Goal: Obtain resource: Obtain resource

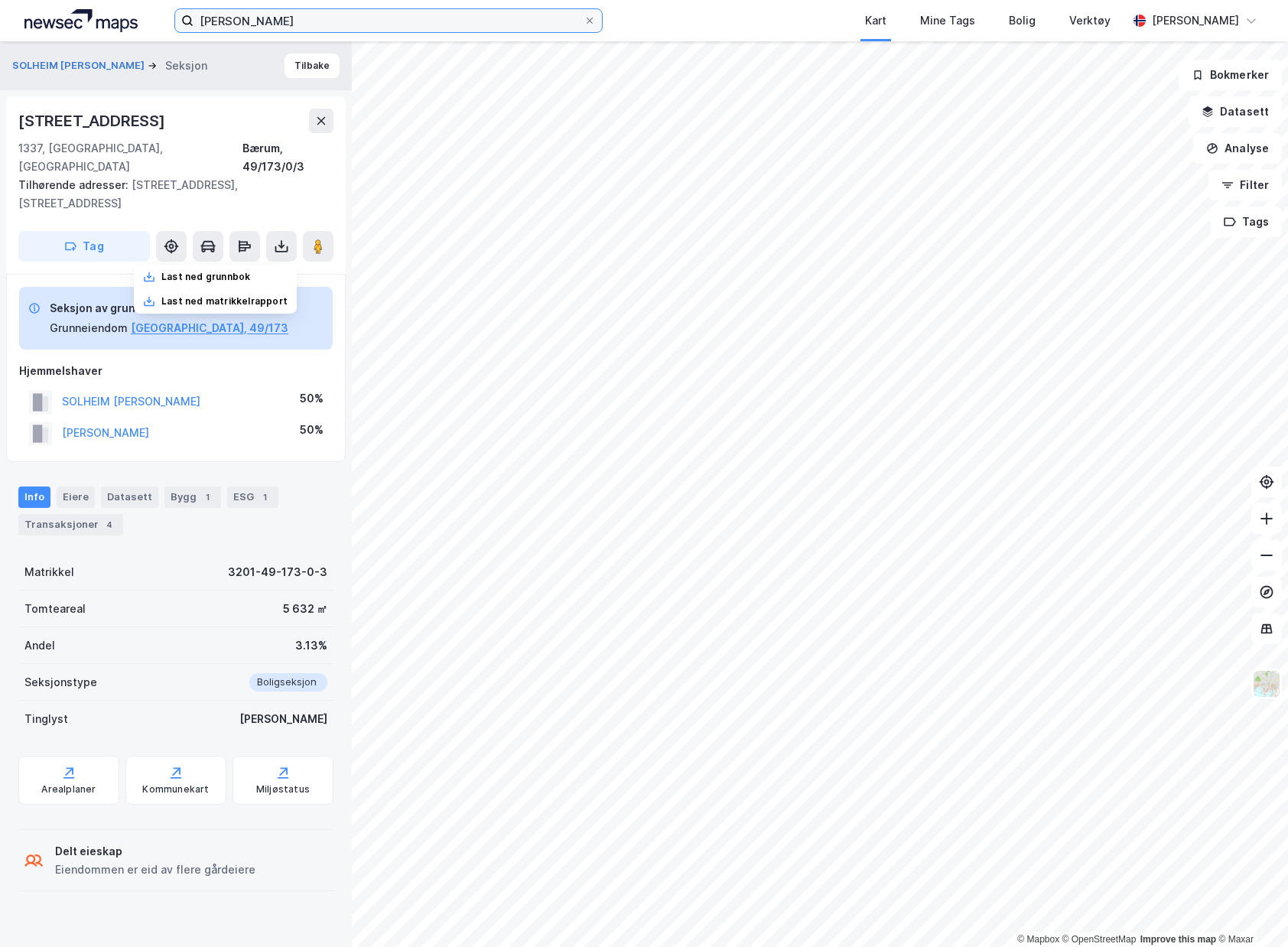
drag, startPoint x: 385, startPoint y: 16, endPoint x: 15, endPoint y: 9, distance: 370.1
click at [15, 9] on div "[PERSON_NAME] Kart Mine Tags Bolig Verktøy [PERSON_NAME]" at bounding box center [644, 20] width 1288 height 42
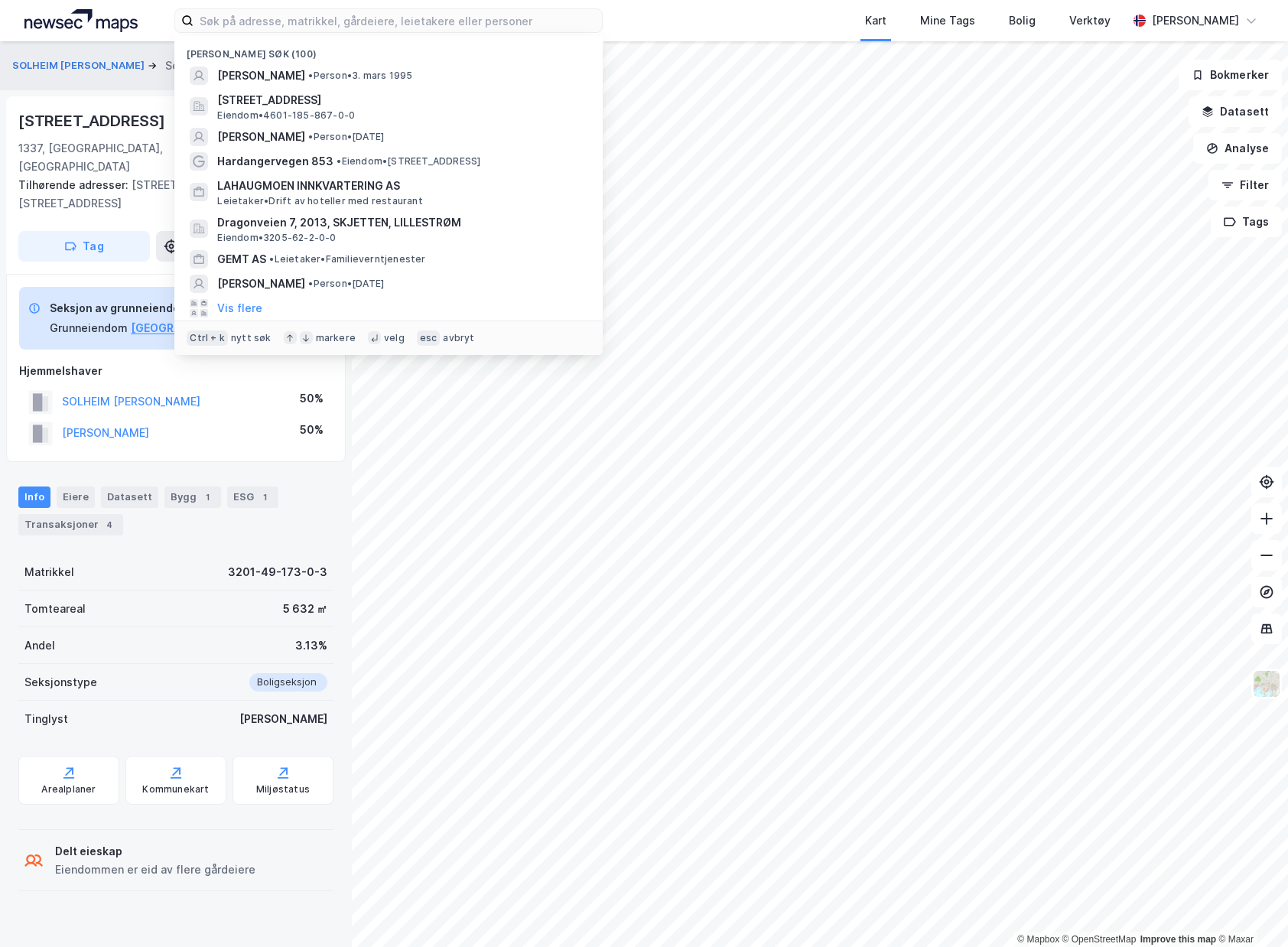
click at [443, 337] on div "avbryt" at bounding box center [458, 338] width 32 height 12
click at [284, 26] on input at bounding box center [398, 20] width 408 height 23
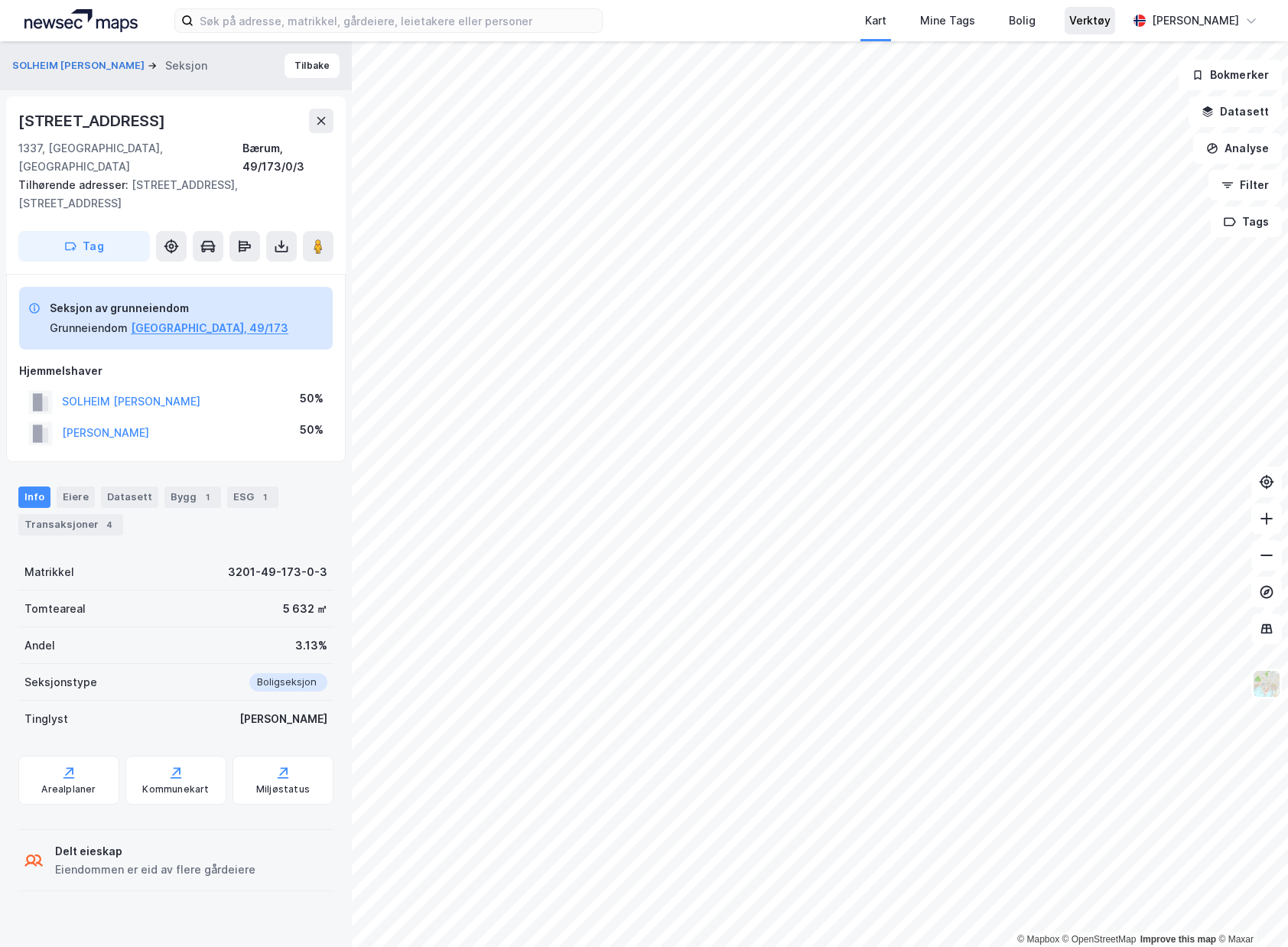
click at [1115, 10] on div "Verktøy" at bounding box center [1089, 20] width 50 height 27
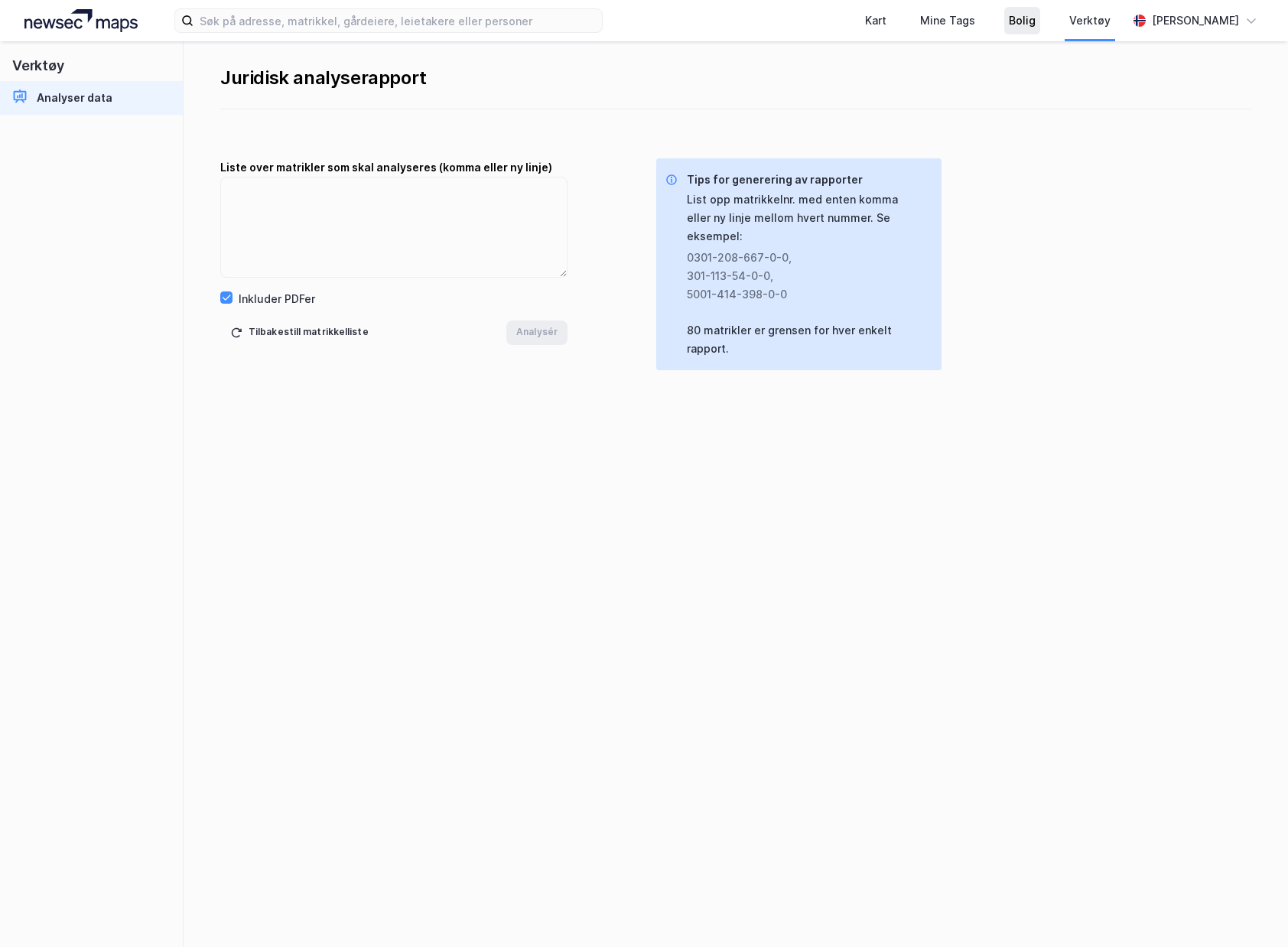
click at [1035, 15] on div "Bolig" at bounding box center [1022, 20] width 27 height 19
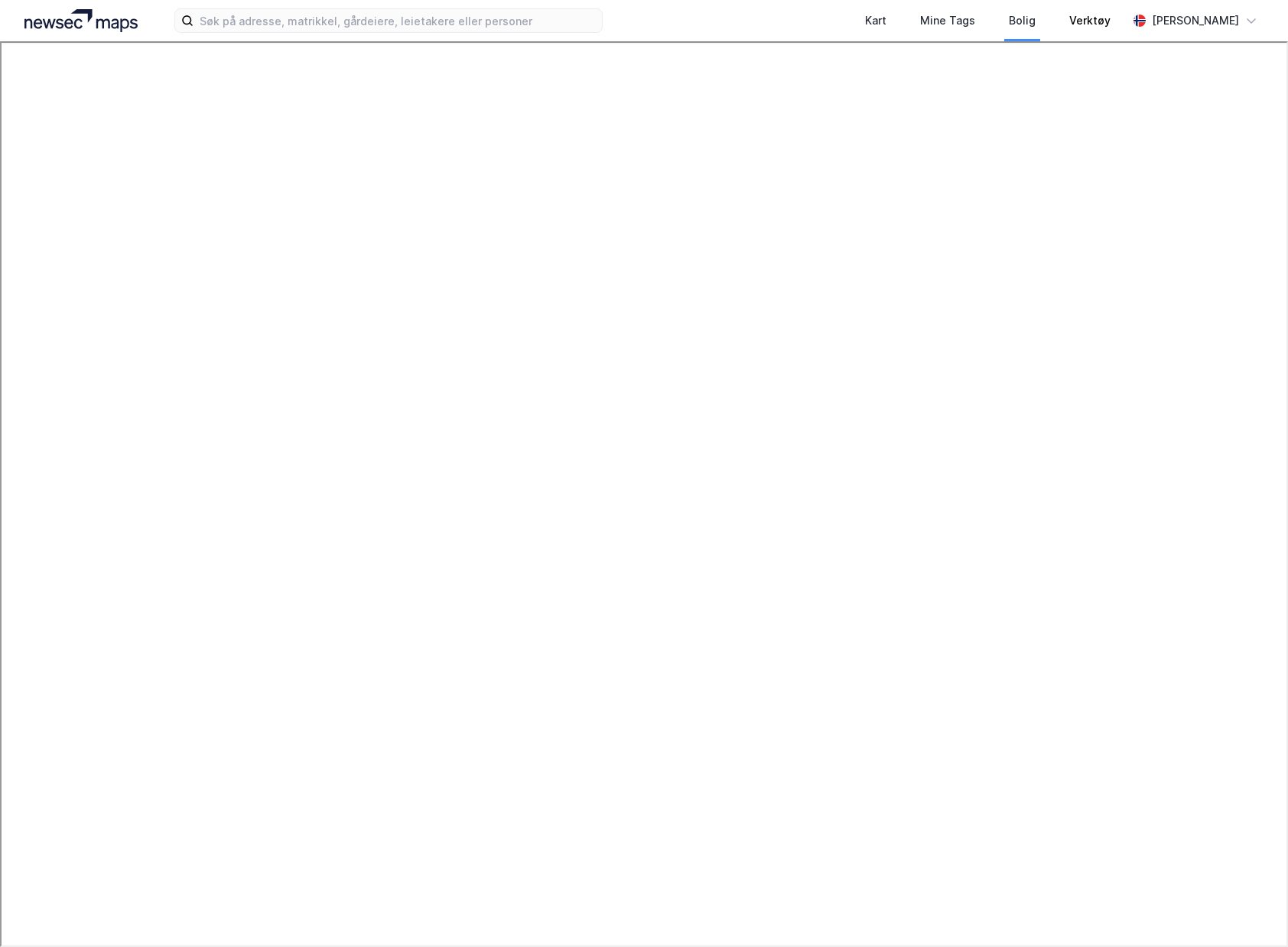
click at [1079, 20] on div "Verktøy" at bounding box center [1089, 20] width 75 height 42
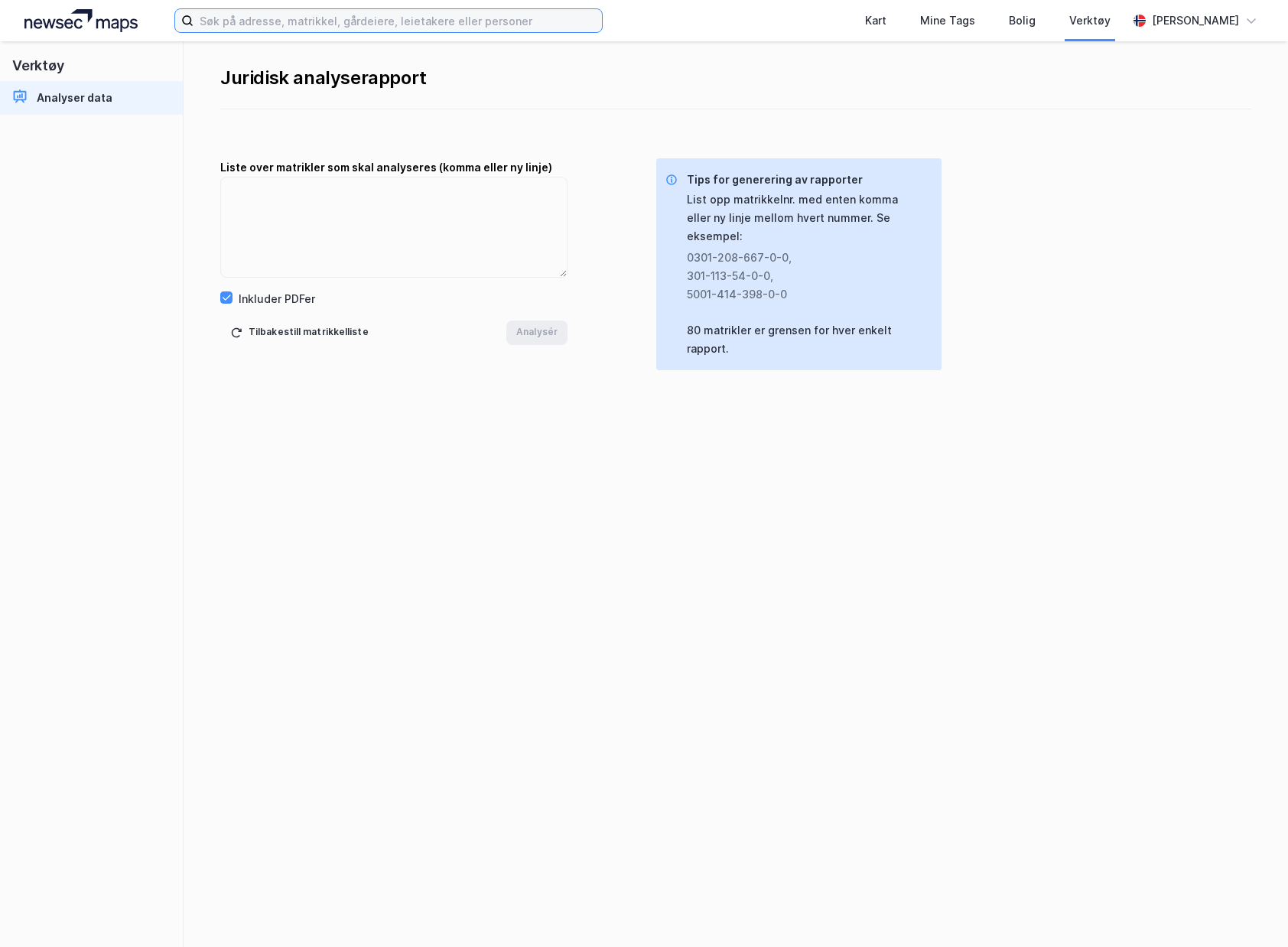
click at [201, 31] on input at bounding box center [398, 20] width 408 height 23
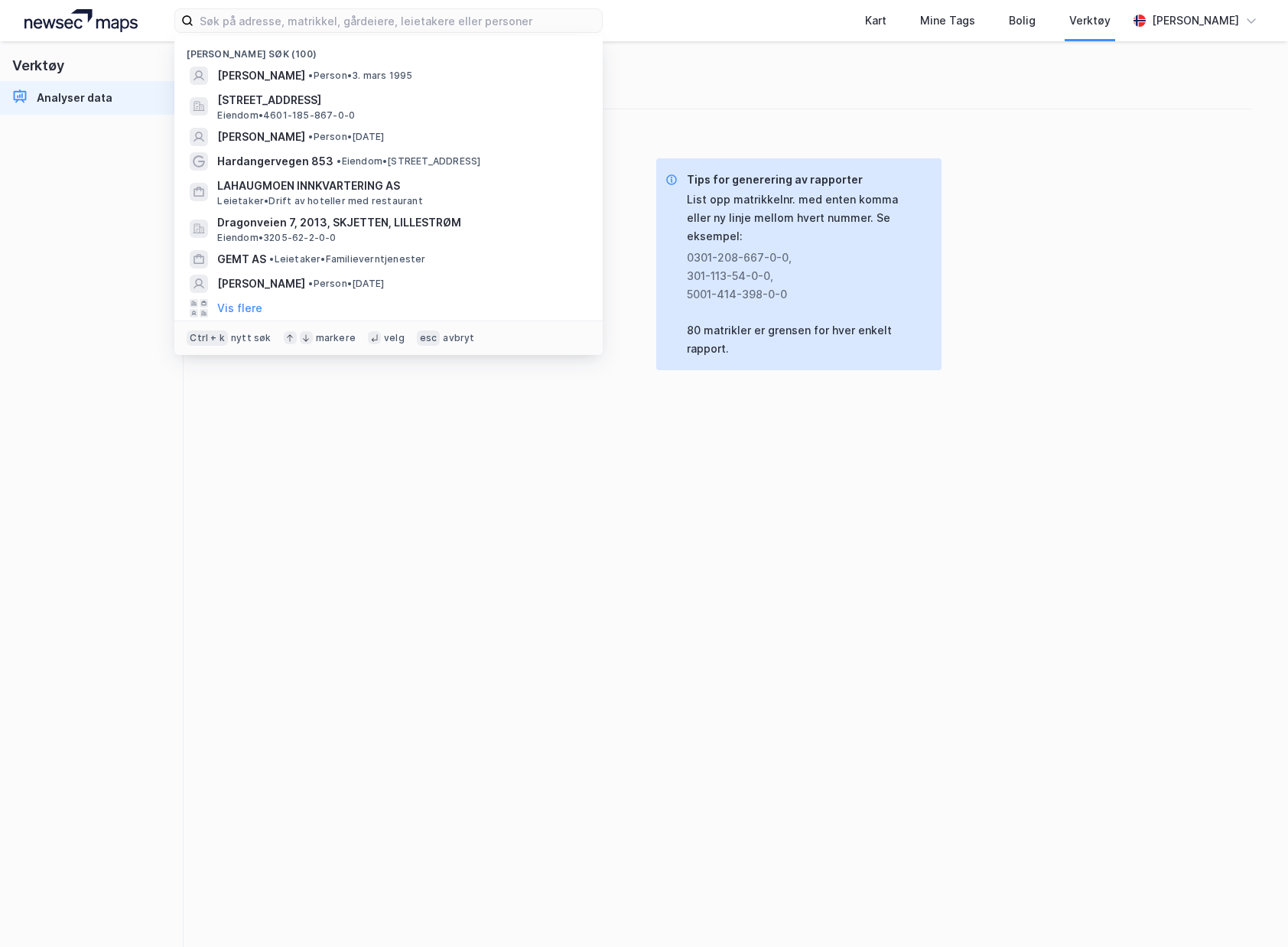
click at [128, 27] on img at bounding box center [81, 20] width 113 height 23
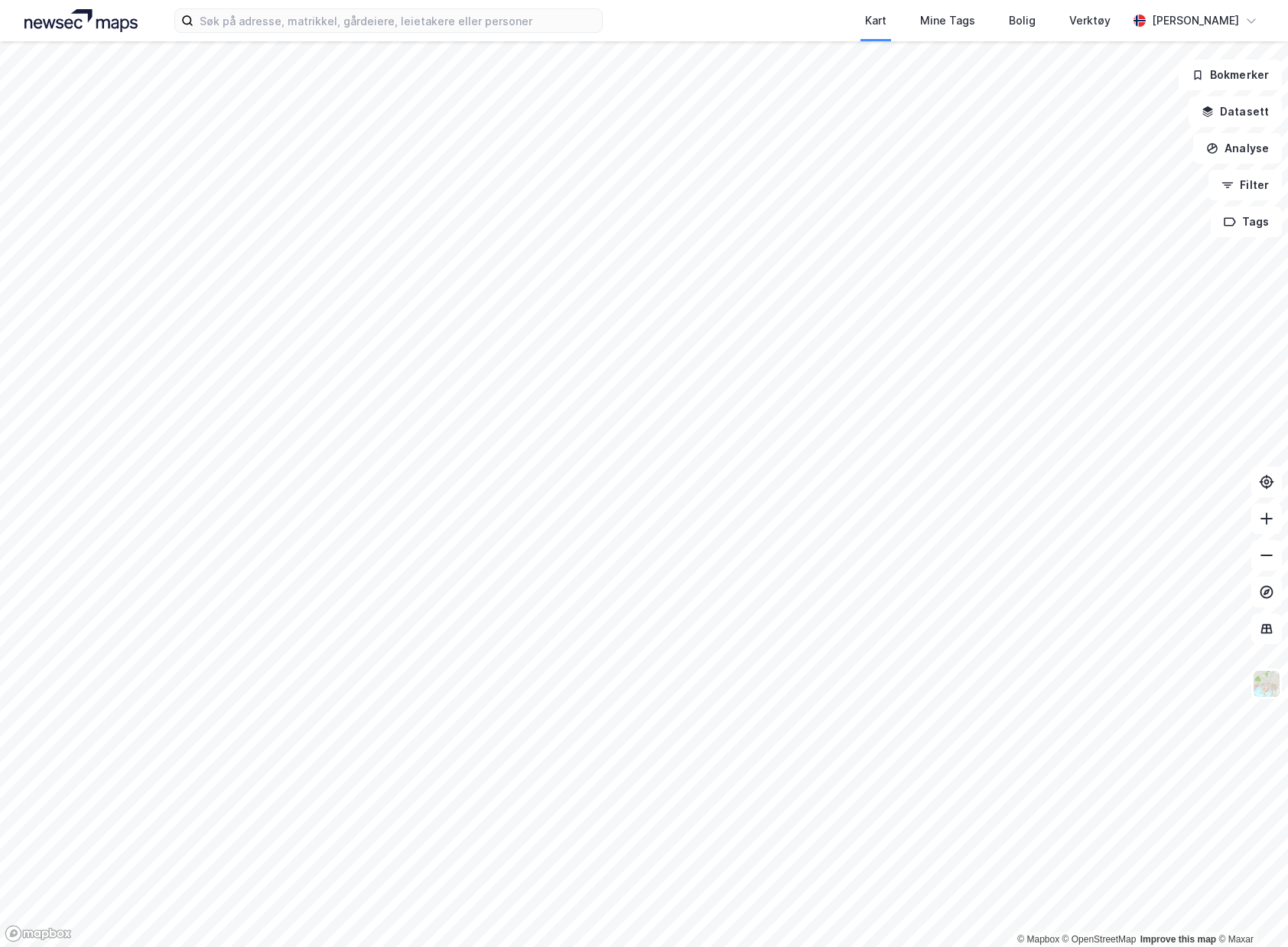
click at [73, 28] on img at bounding box center [81, 20] width 113 height 23
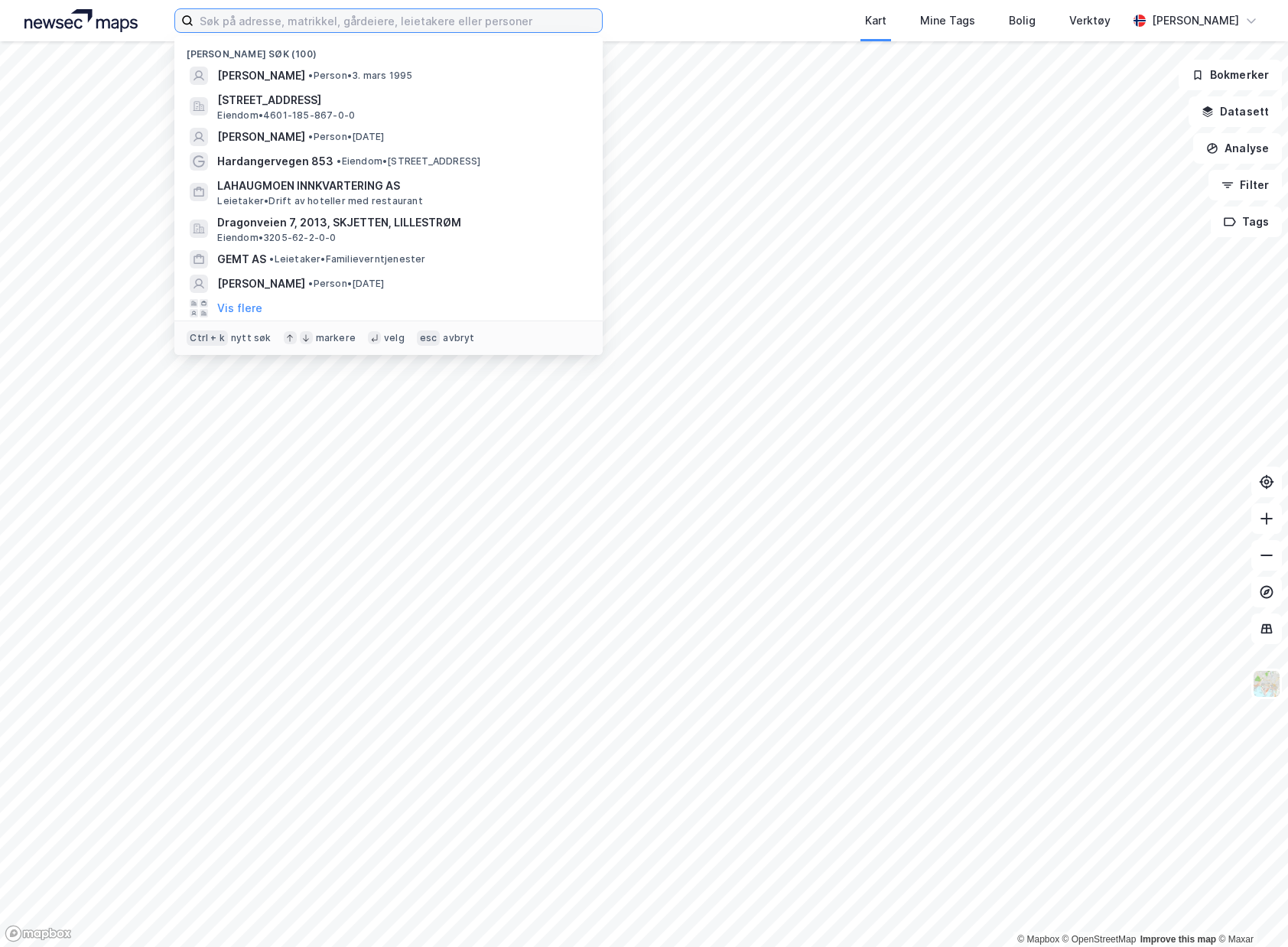
click at [242, 26] on input at bounding box center [398, 20] width 408 height 23
paste input "4203 307/206"
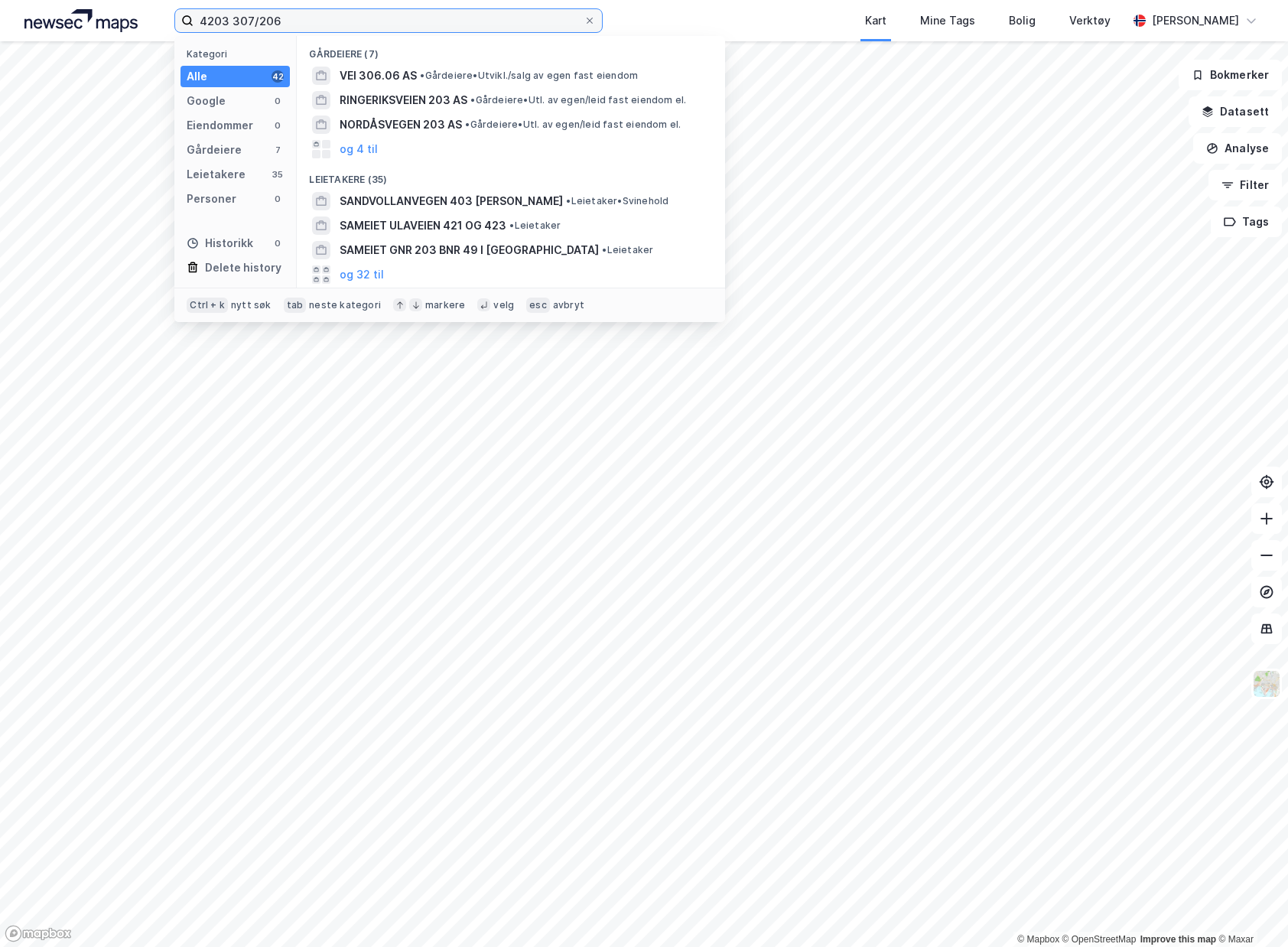
click at [237, 22] on input "4203 307/206" at bounding box center [389, 20] width 390 height 23
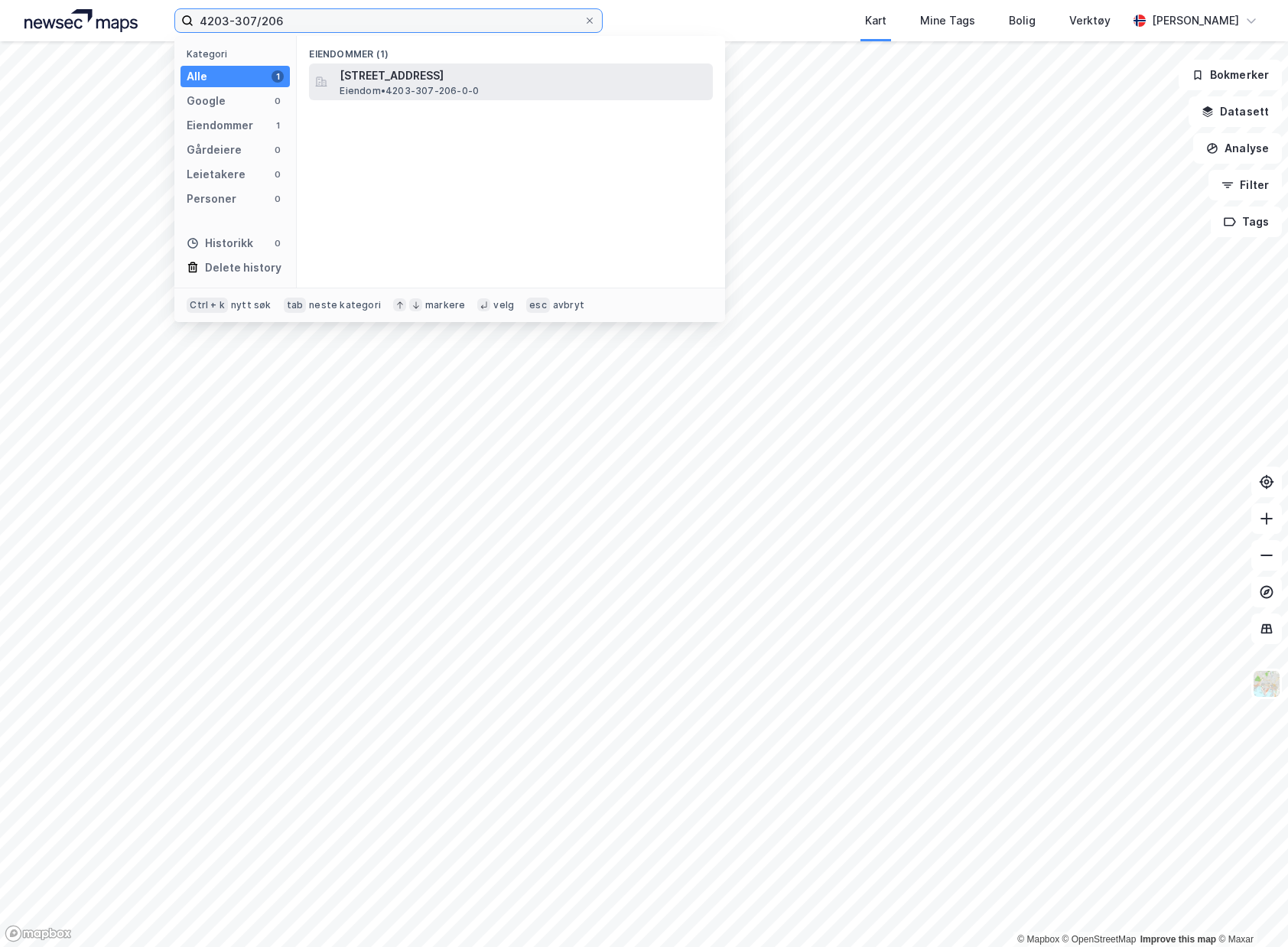
type input "4203-307/206"
click at [564, 77] on span "[STREET_ADDRESS]" at bounding box center [523, 75] width 367 height 19
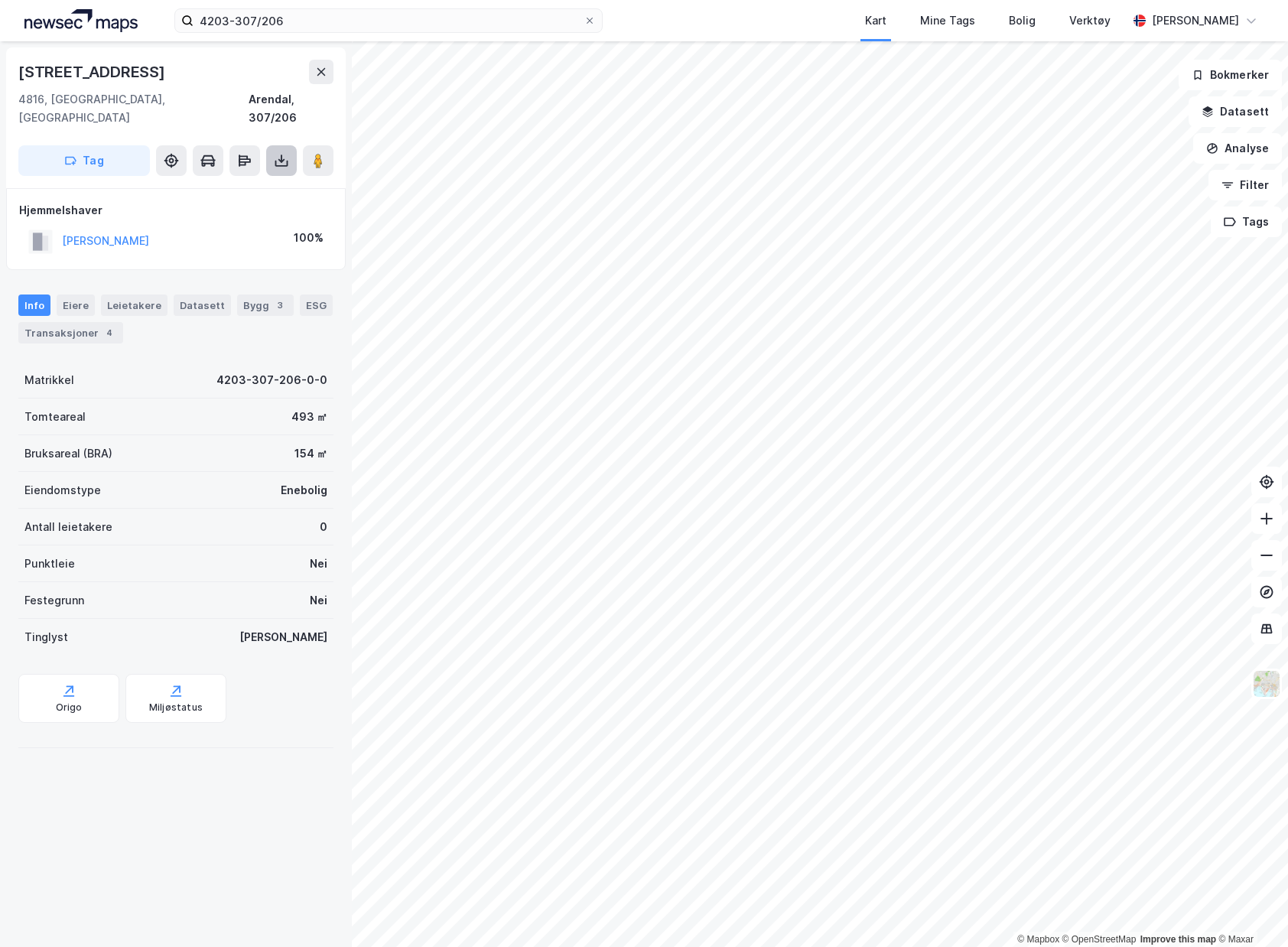
click at [279, 153] on icon at bounding box center [281, 160] width 15 height 15
click at [255, 179] on div "Last ned grunnbok" at bounding box center [216, 192] width 163 height 25
click at [243, 209] on div "Last ned matrikkelrapport" at bounding box center [224, 216] width 126 height 12
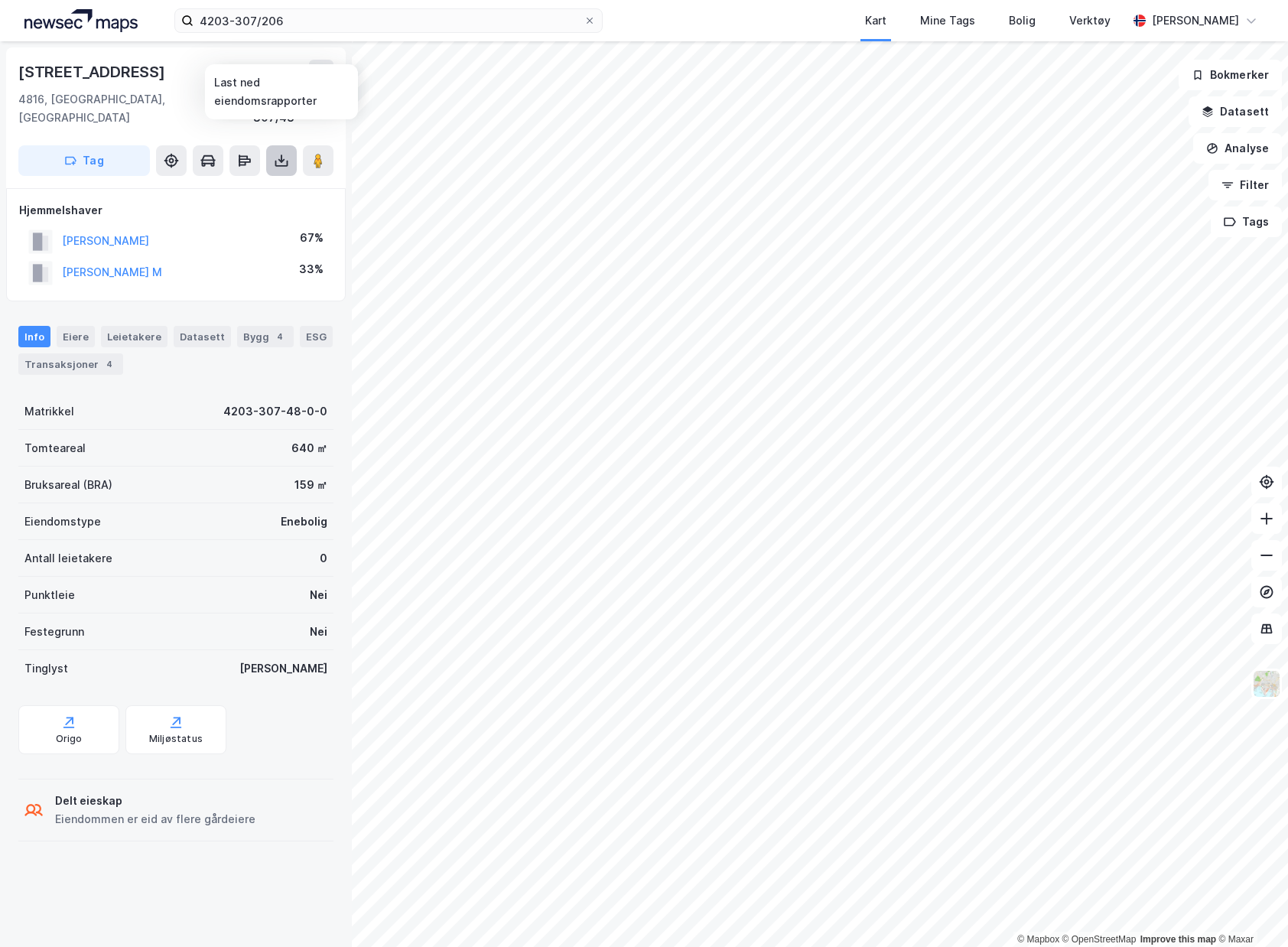
click at [290, 146] on button at bounding box center [281, 161] width 31 height 31
click at [260, 209] on div "Last ned matrikkelrapport" at bounding box center [224, 216] width 126 height 12
click at [246, 186] on div "Last ned grunnbok" at bounding box center [206, 192] width 88 height 12
